Goal: Navigation & Orientation: Find specific page/section

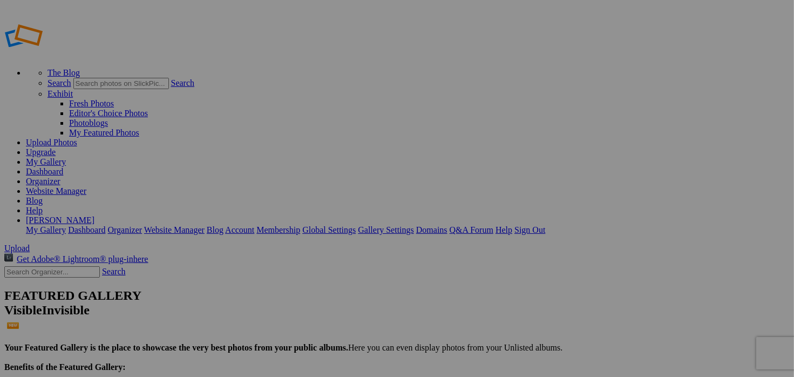
scroll to position [742, 0]
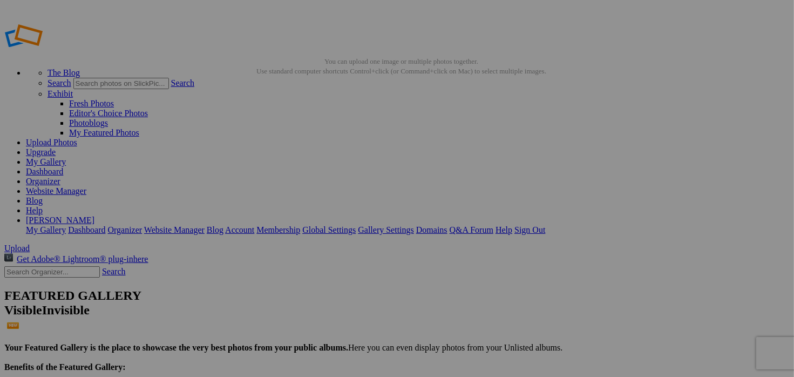
type input "W900 Kenworth Pictures"
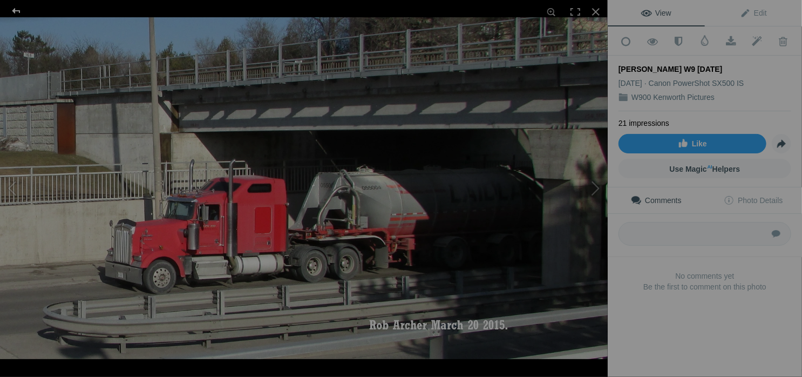
click at [16, 13] on div at bounding box center [16, 11] width 39 height 22
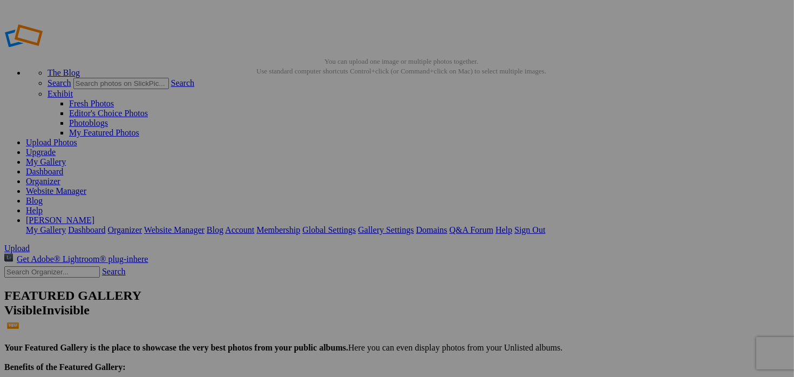
click at [302, 172] on img at bounding box center [300, 161] width 81 height 57
